Goal: Complete application form

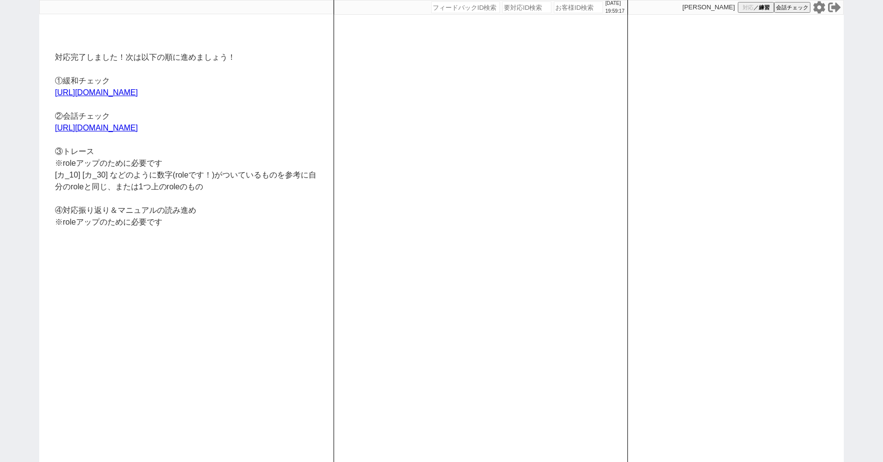
click at [251, 218] on div "対応完了しました！次は以下の順に進めましょう！ ①緩和チェック https://jent-crm.com/2ng-84y191pn3984hy ②会話チェック…" at bounding box center [186, 238] width 294 height 448
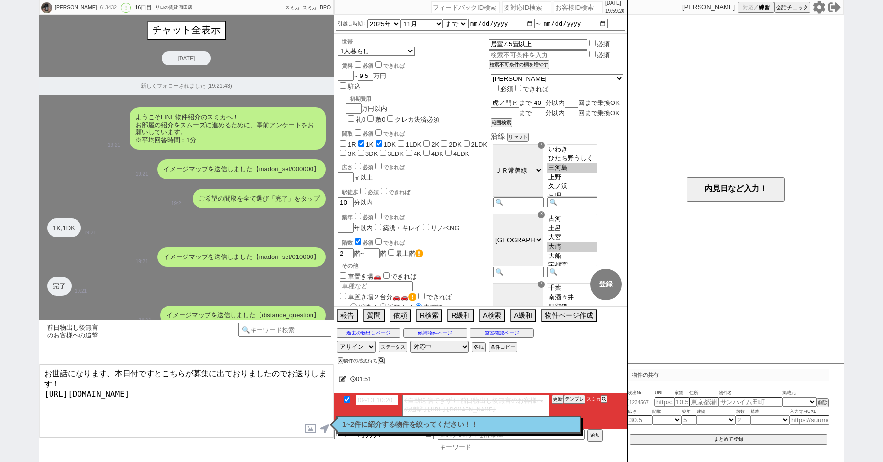
select select "2025"
select select "11"
select select "37"
select select "0"
select select "7"
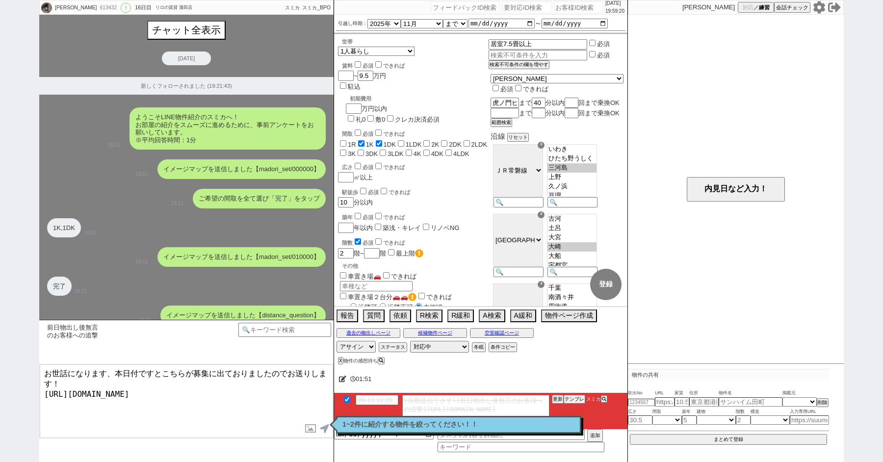
select select "212"
select select "9"
select select "338"
select select "11"
select select "400"
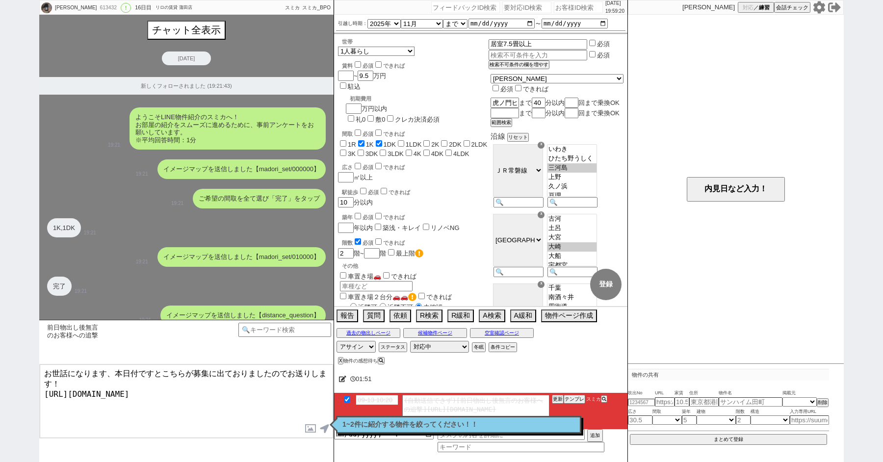
select select "12"
select select "428"
select select "14"
select select "15"
select select "503"
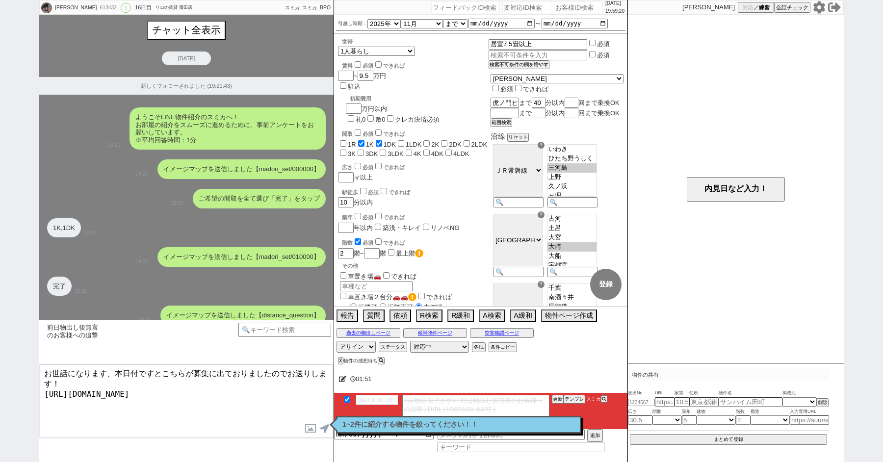
select select "23"
select select "734"
select select "24"
select select "25"
select select "785"
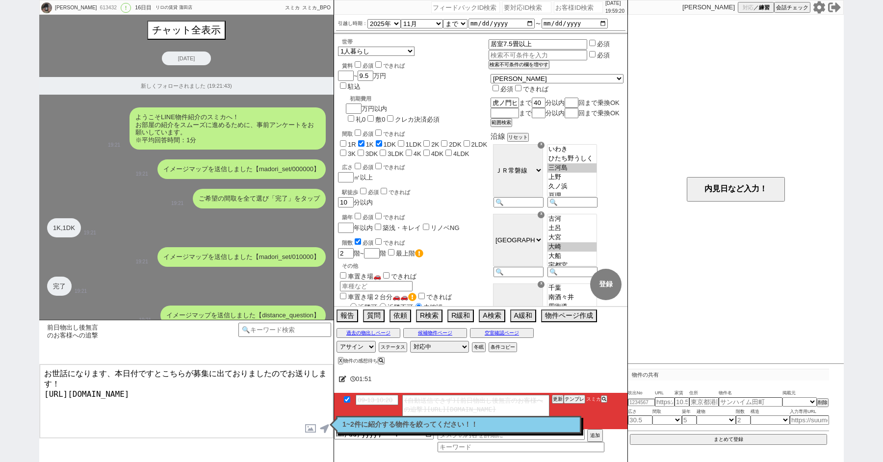
select select "823"
select select "27"
select select "849"
select select "29"
select select "878"
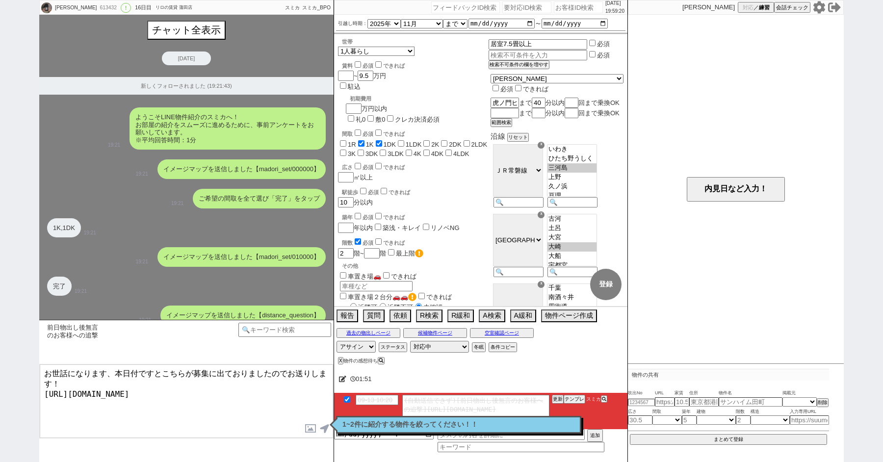
select select "30"
select select "33"
select select "959"
select select "35"
select select "1014"
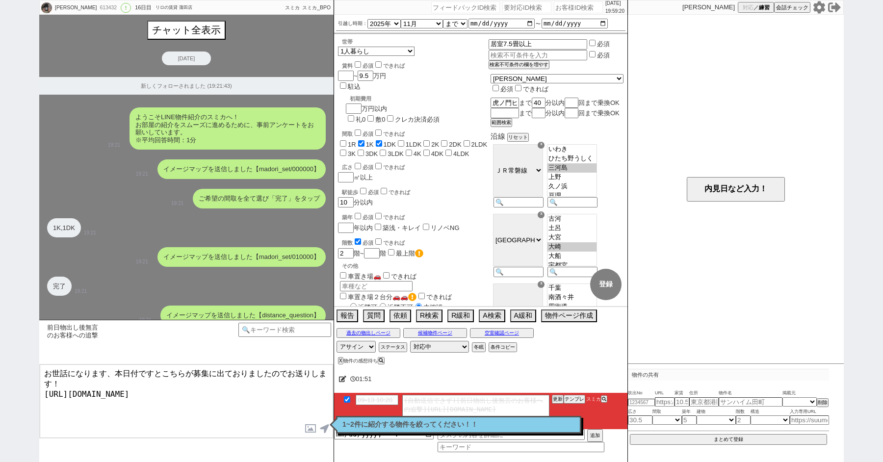
select select "38"
select select "1086"
select select "44"
select select "1152"
select select "47"
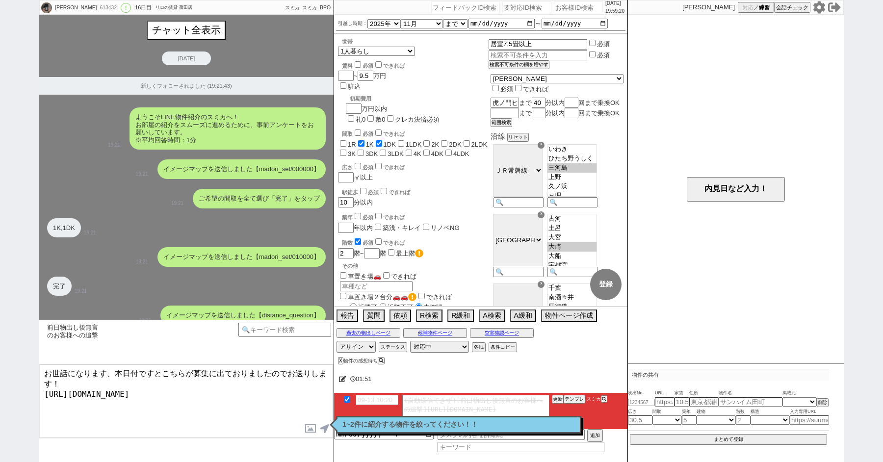
select select "1210"
select select "48"
select select "50"
select select "51"
select select "52"
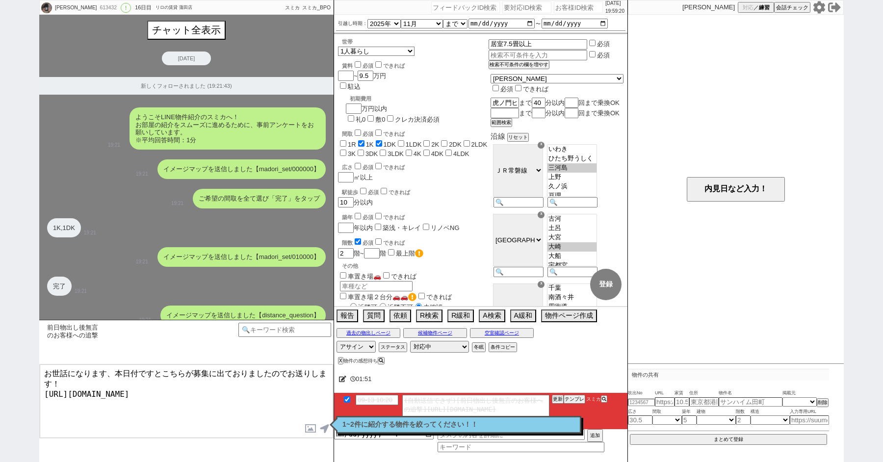
select select "53"
select select "1332"
select select "54"
select select "1358"
select select "55"
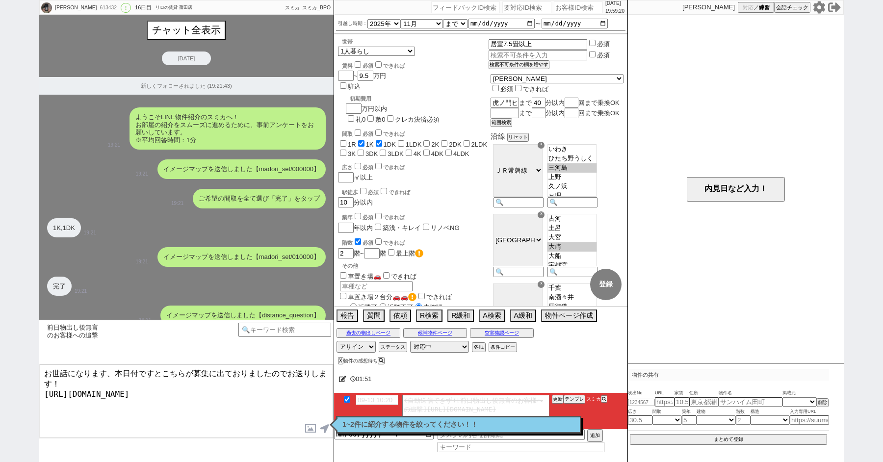
select select "56"
select select "57"
select select "1401"
select select "59"
select select "60"
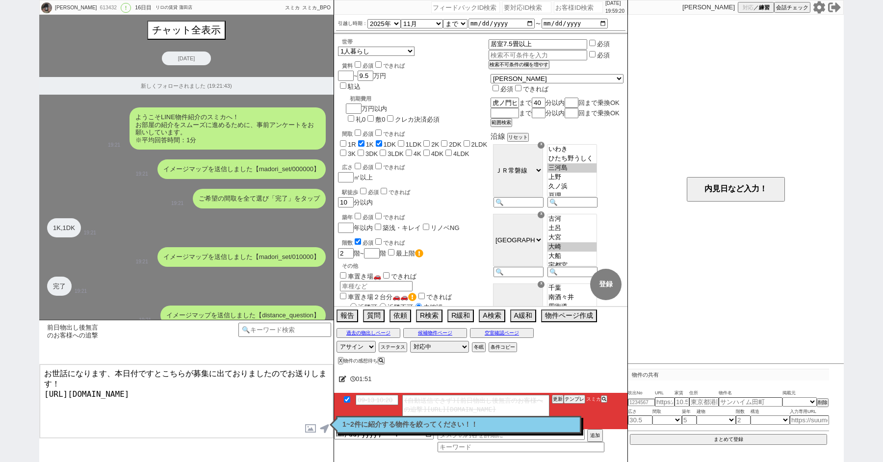
select select "61"
select select "62"
select select "63"
select select "64"
select select "65"
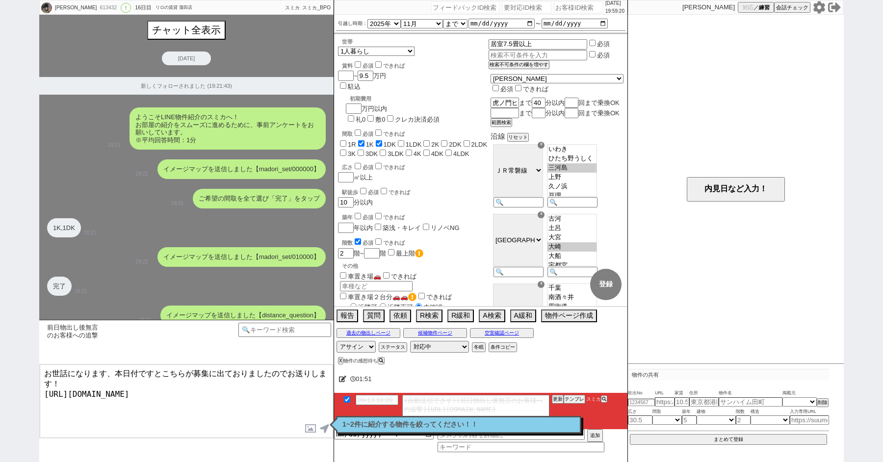
select select "66"
select select "67"
select select "68"
select select "69"
select select "70"
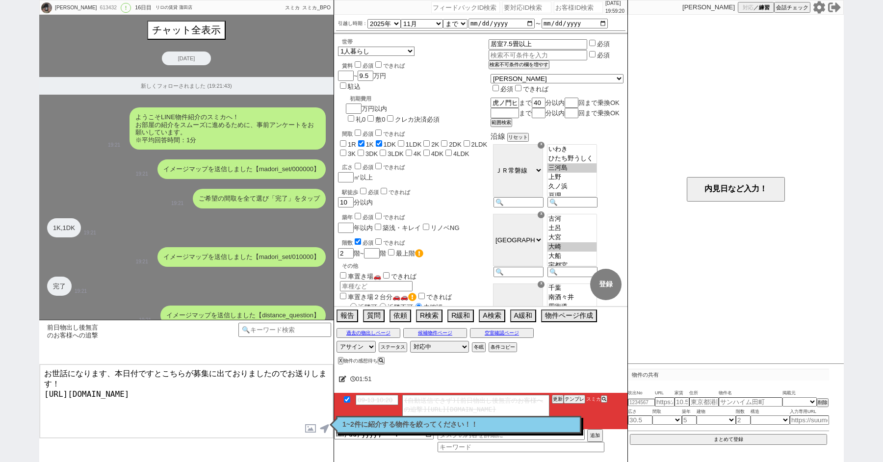
select select "71"
select select "1706"
select select "72"
select select "73"
select select "1763"
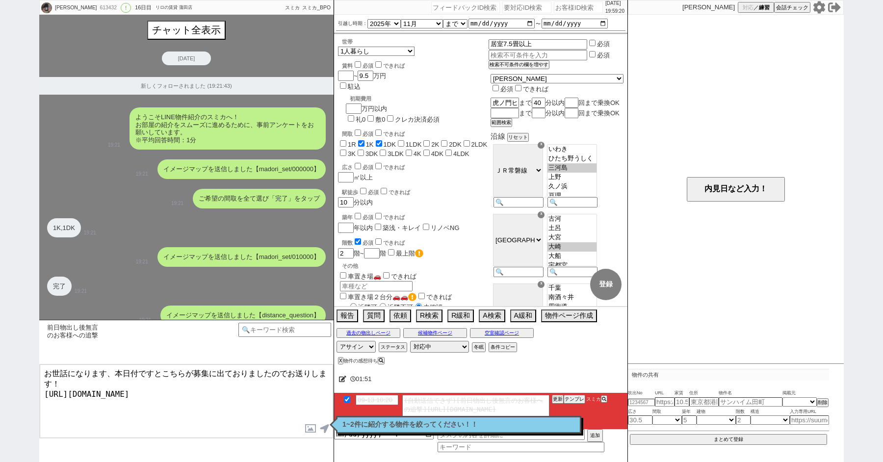
select select "74"
select select "75"
select select "76"
select select "77"
select select
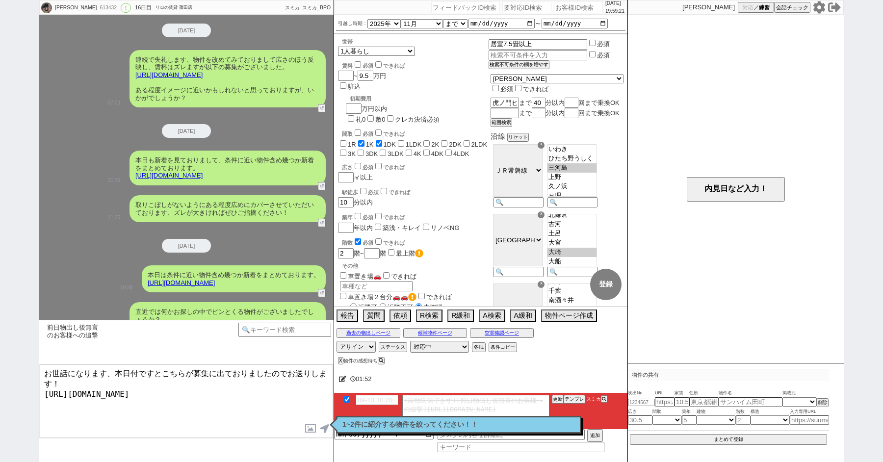
click at [59, 207] on div "取りこぼしがないようにある程度広めにカバーさせていただいております、ズレが大きければぜひご指摘ください！ 11:35 9605-A1" at bounding box center [186, 208] width 294 height 37
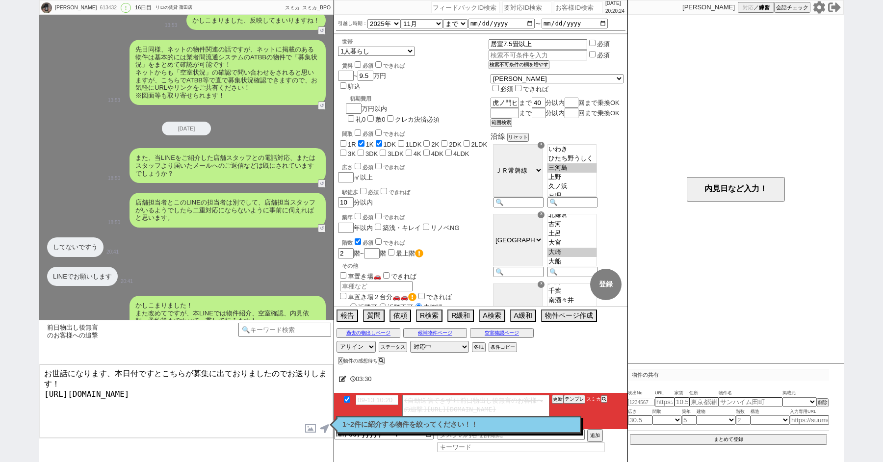
scroll to position [1974, 0]
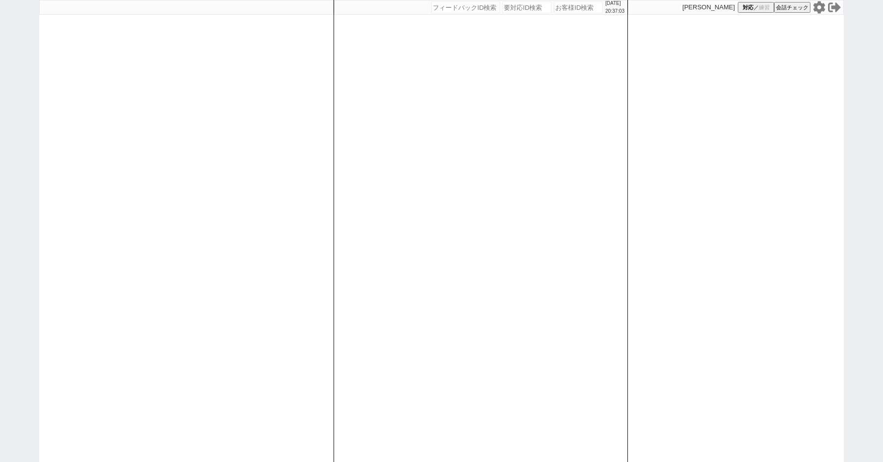
click at [816, 6] on icon at bounding box center [819, 7] width 12 height 12
